Goal: Transaction & Acquisition: Purchase product/service

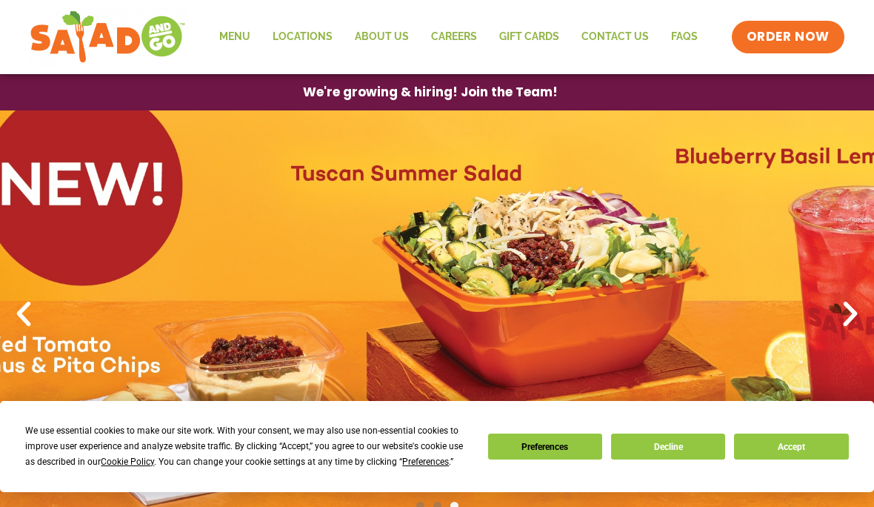
click at [240, 53] on link "Menu" at bounding box center [234, 37] width 53 height 34
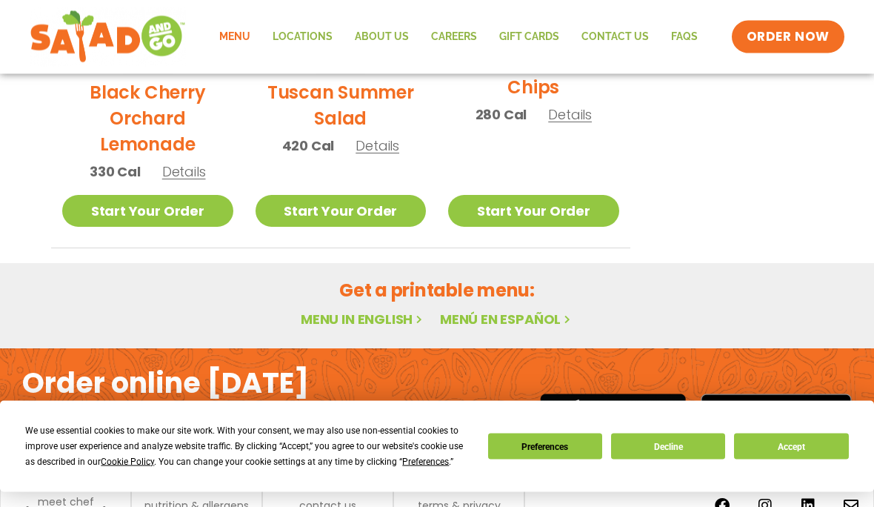
scroll to position [895, 0]
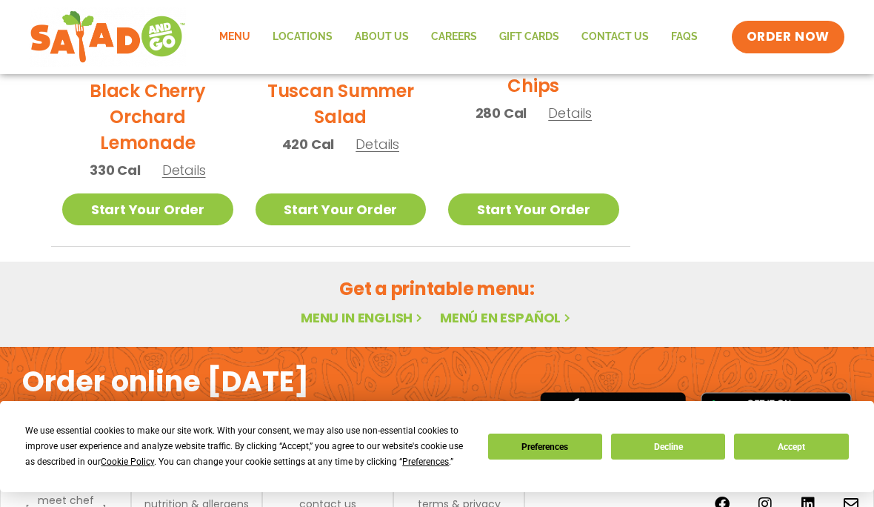
click at [224, 89] on h2 "Black Cherry Orchard Lemonade" at bounding box center [147, 117] width 171 height 78
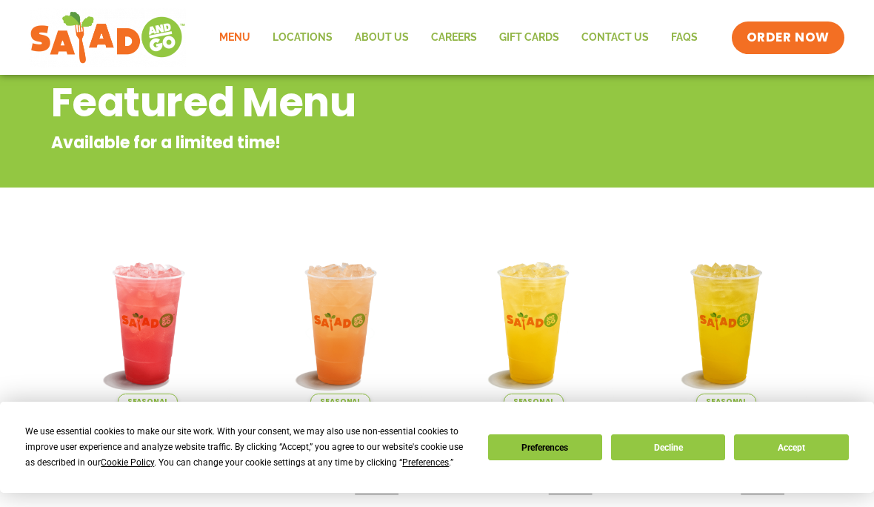
scroll to position [181, 0]
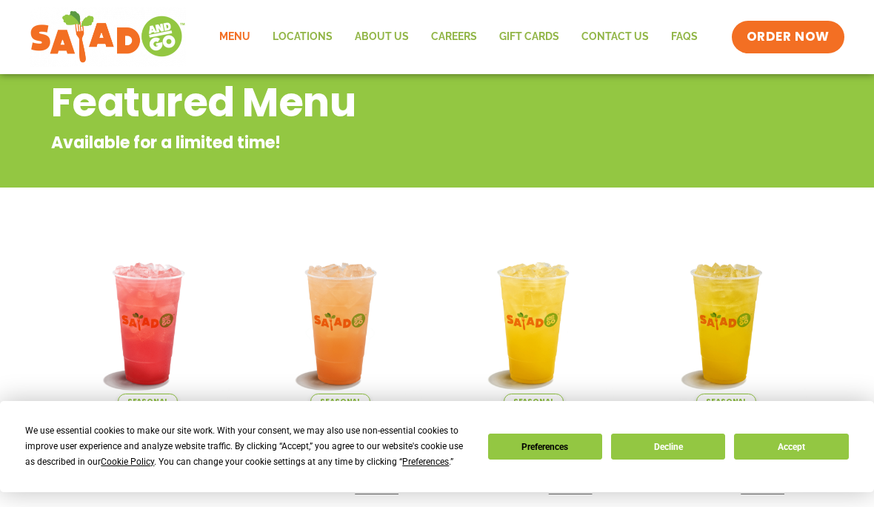
click at [236, 37] on link "Menu" at bounding box center [234, 37] width 53 height 34
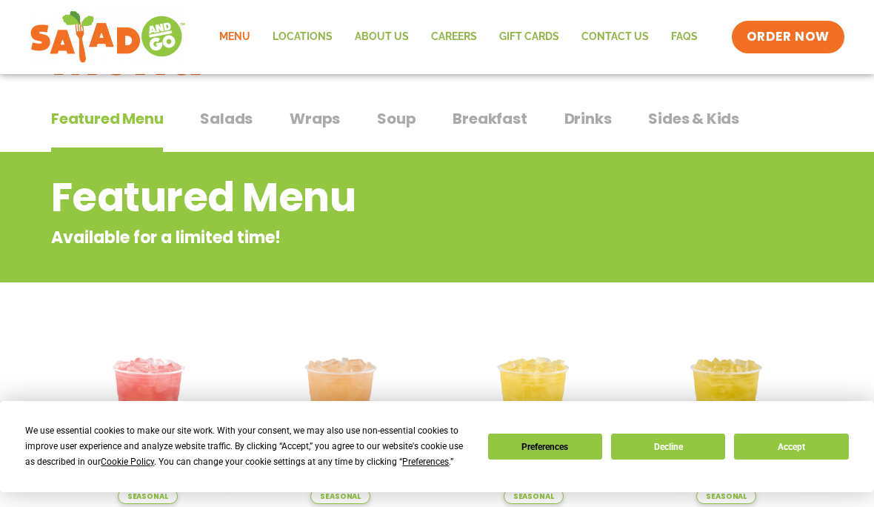
scroll to position [87, 0]
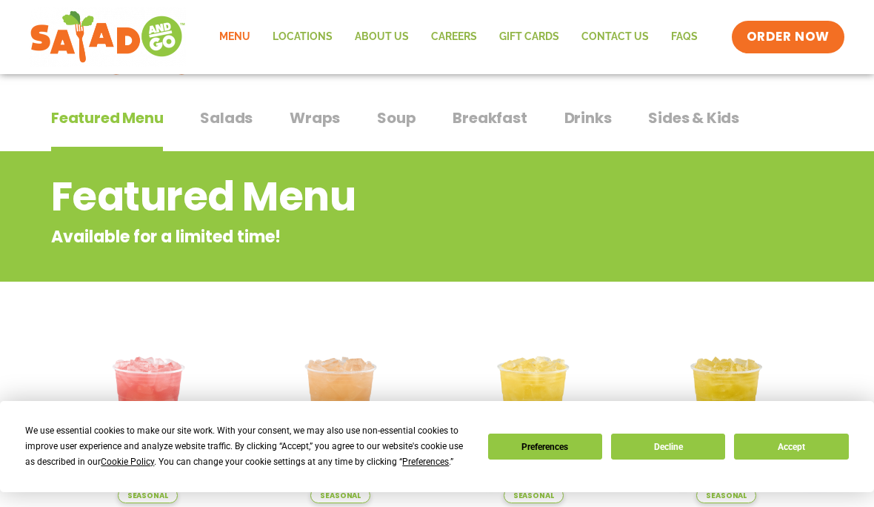
click at [239, 121] on span "Salads" at bounding box center [226, 118] width 53 height 22
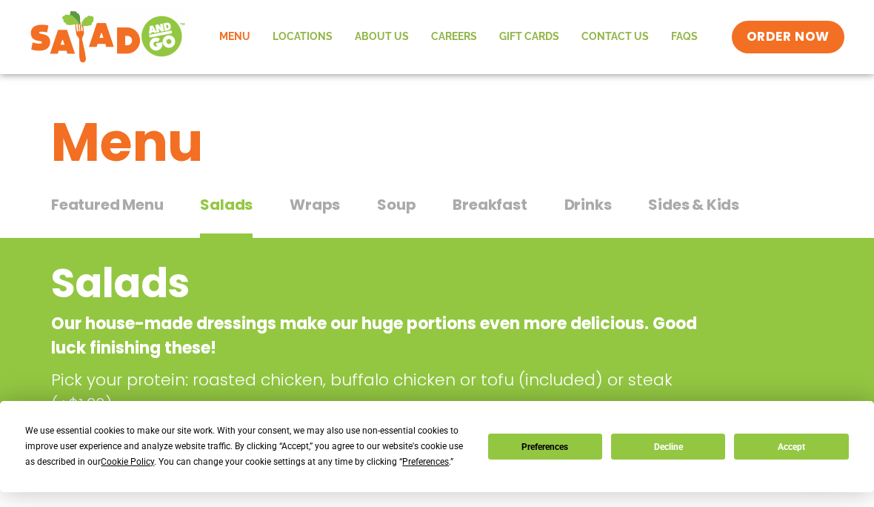
click at [310, 204] on span "Wraps" at bounding box center [315, 204] width 50 height 22
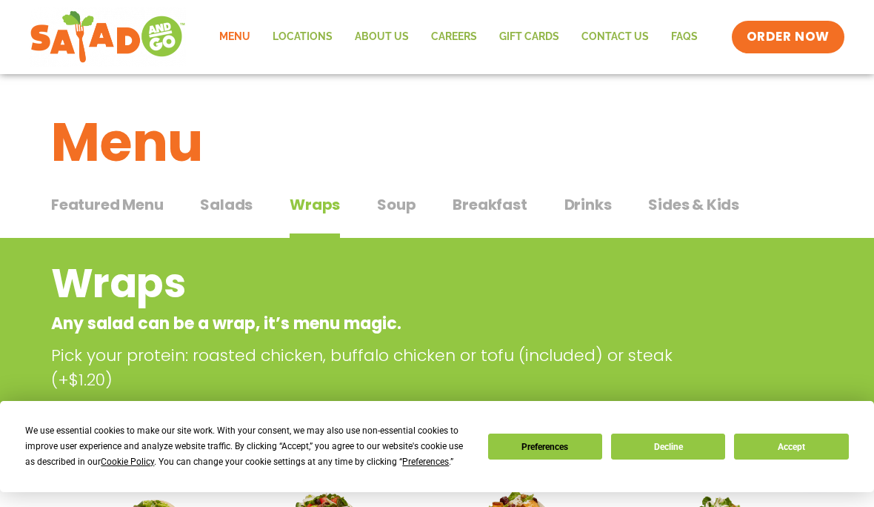
click at [487, 207] on span "Breakfast" at bounding box center [490, 204] width 74 height 22
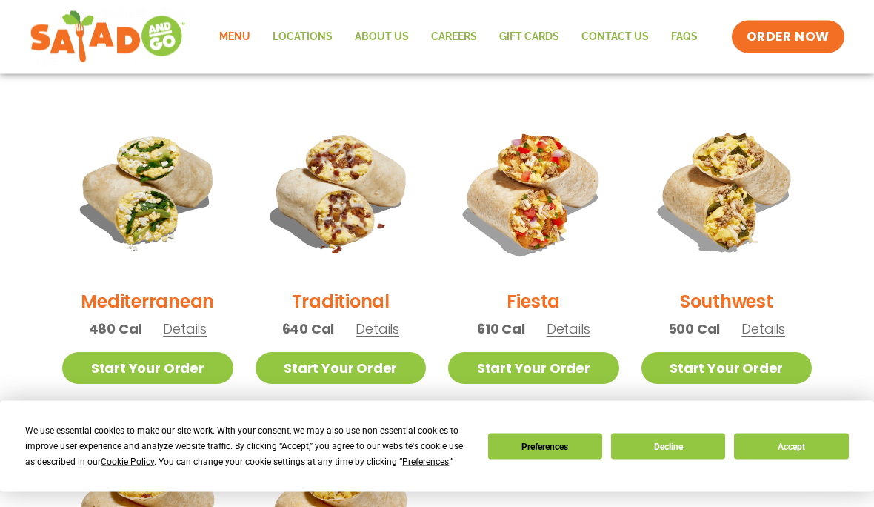
scroll to position [361, 0]
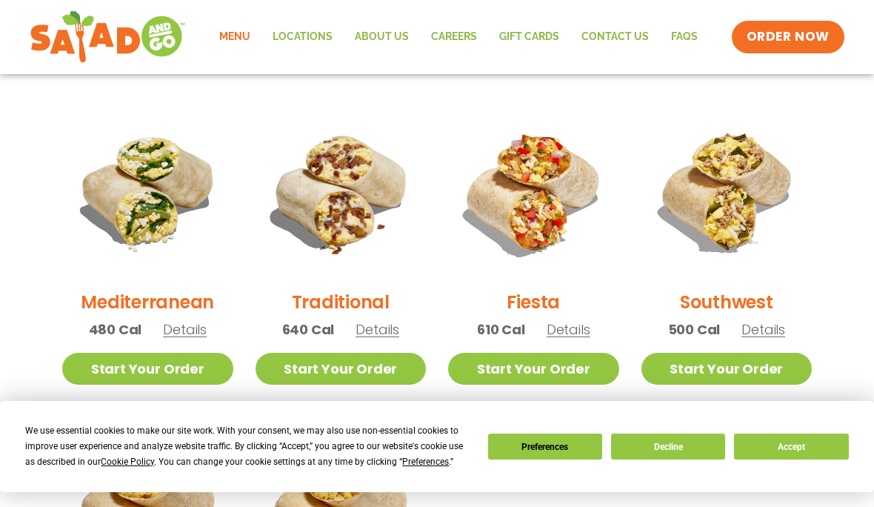
click at [393, 329] on span "Details" at bounding box center [378, 329] width 44 height 19
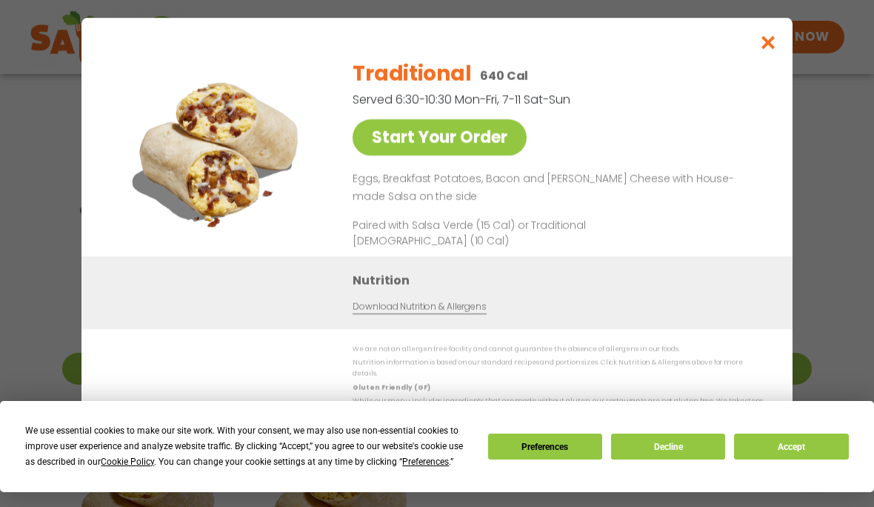
click at [636, 159] on div "Traditional 640 Cal Served 6:30-10:30 Mon-Fri, 7-11 Sat-Sun Start Your Order Eg…" at bounding box center [555, 151] width 404 height 209
click at [489, 156] on link "Start Your Order" at bounding box center [440, 137] width 174 height 36
